Goal: Navigation & Orientation: Find specific page/section

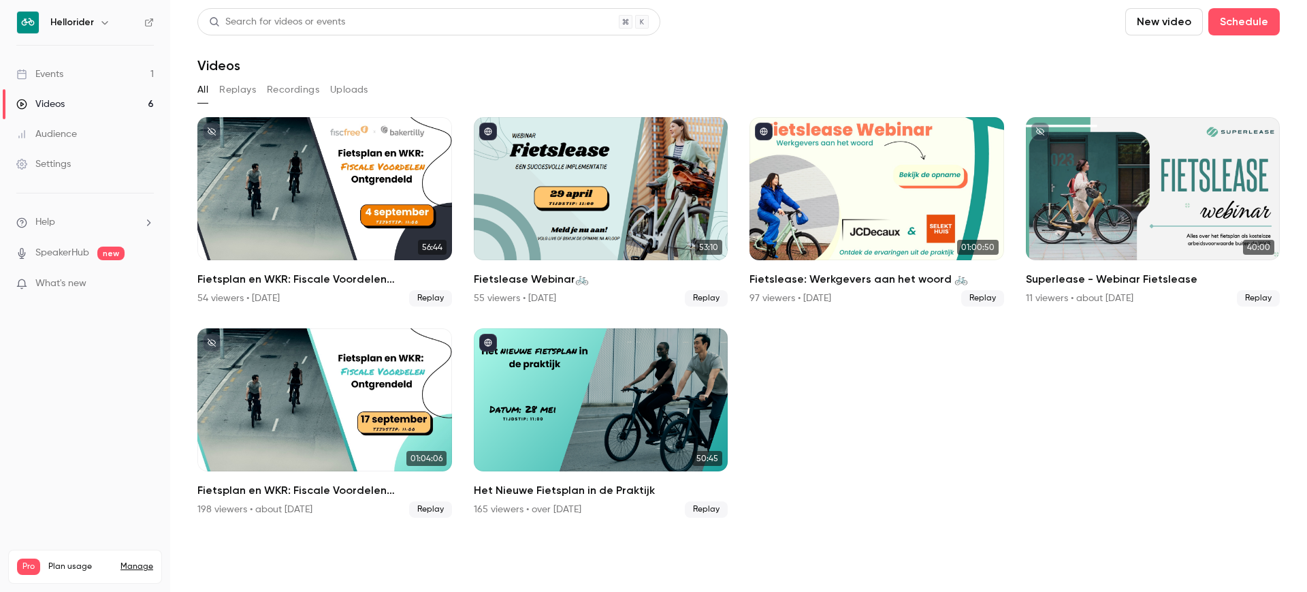
click at [106, 77] on link "Events 1" at bounding box center [85, 74] width 170 height 30
